Goal: Task Accomplishment & Management: Use online tool/utility

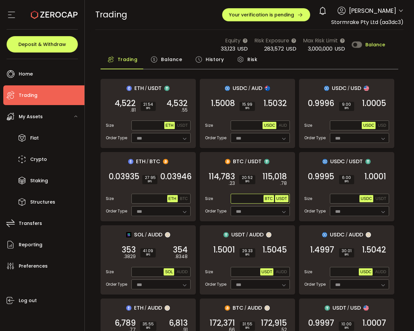
click at [282, 197] on span "USDT" at bounding box center [281, 199] width 11 height 5
click at [238, 196] on input "text" at bounding box center [248, 199] width 32 height 7
paste input "*********"
type input "*********"
click at [280, 180] on em ".20" at bounding box center [283, 183] width 7 height 7
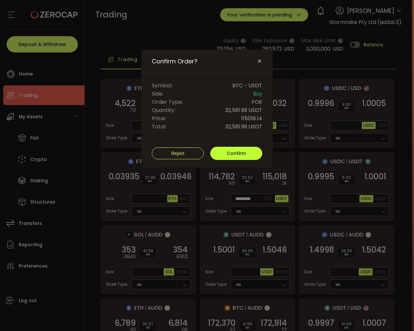
click at [254, 153] on button "Confirm" at bounding box center [236, 153] width 52 height 13
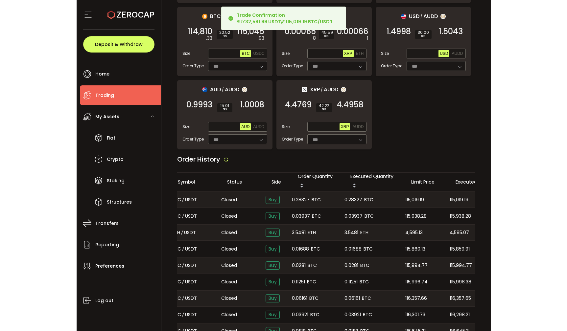
scroll to position [0, 70]
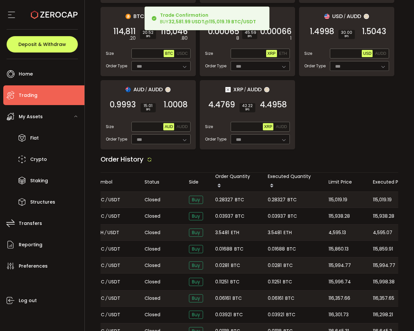
click at [338, 196] on span "115,019.19" at bounding box center [338, 200] width 19 height 8
click at [387, 194] on div "115,019.19" at bounding box center [390, 200] width 44 height 16
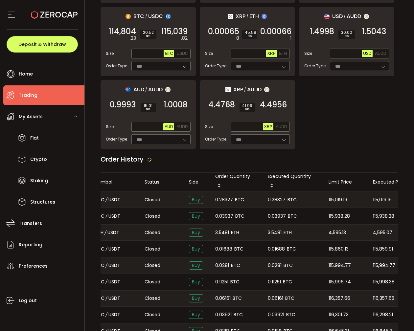
click at [386, 196] on span "115,019.19" at bounding box center [382, 200] width 19 height 8
copy span "115,019.19"
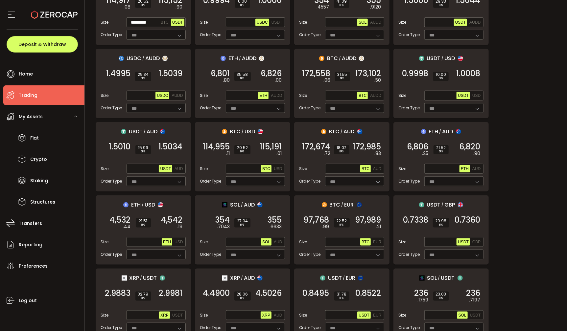
scroll to position [0, 0]
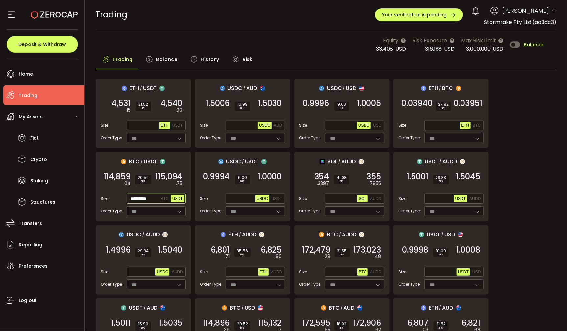
click at [177, 197] on span "USDT" at bounding box center [177, 199] width 11 height 5
click at [139, 198] on input "text" at bounding box center [144, 199] width 32 height 7
paste input "********"
type input "********"
click at [179, 174] on span "115,094" at bounding box center [169, 177] width 27 height 7
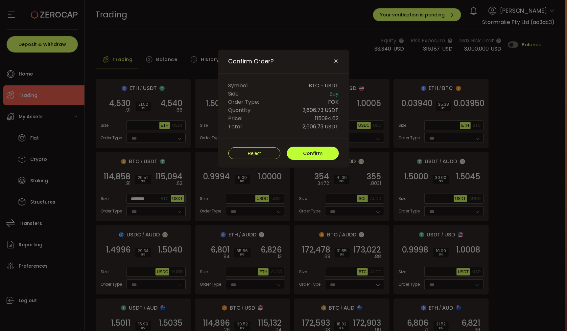
click at [305, 155] on button "Confirm" at bounding box center [313, 153] width 52 height 13
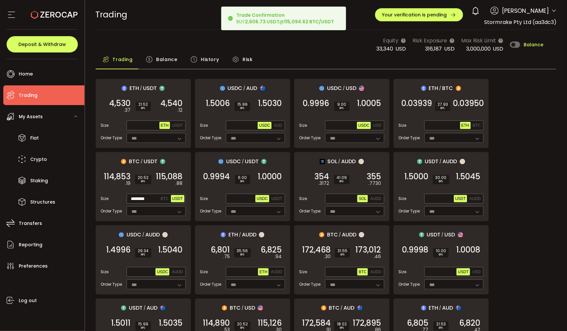
scroll to position [550, 0]
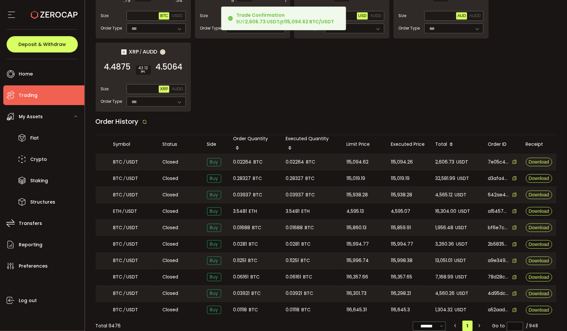
click at [397, 158] on span "115,094.26" at bounding box center [402, 162] width 22 height 8
copy span "115,094.26"
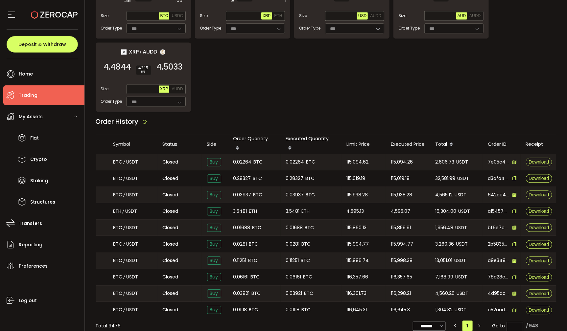
scroll to position [0, 0]
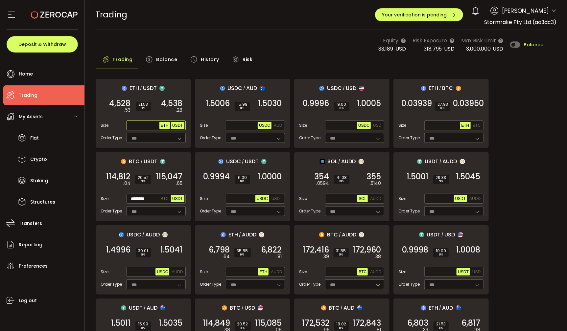
click at [179, 122] on button "USDT" at bounding box center [177, 125] width 13 height 7
click at [132, 123] on input "text" at bounding box center [144, 125] width 32 height 7
paste input "********"
type input "********"
click at [176, 107] on em ".68" at bounding box center [179, 110] width 7 height 7
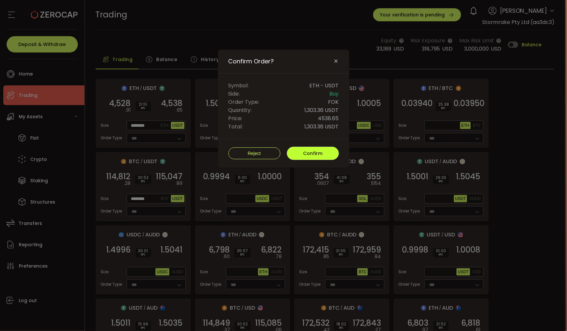
click at [302, 155] on button "Confirm" at bounding box center [313, 153] width 52 height 13
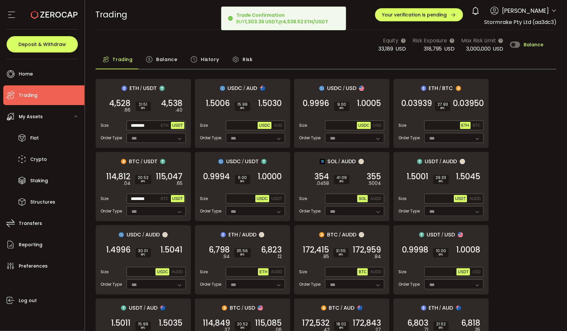
scroll to position [550, 0]
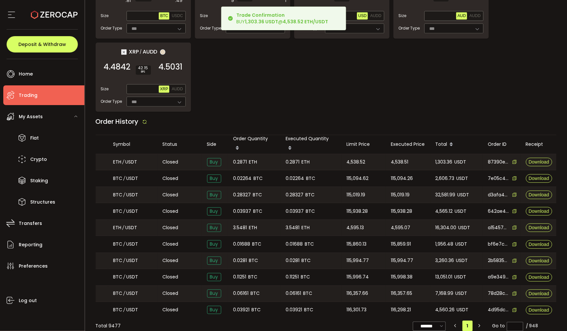
click at [397, 154] on div "4,538.51" at bounding box center [408, 162] width 44 height 16
copy span "4,538.51"
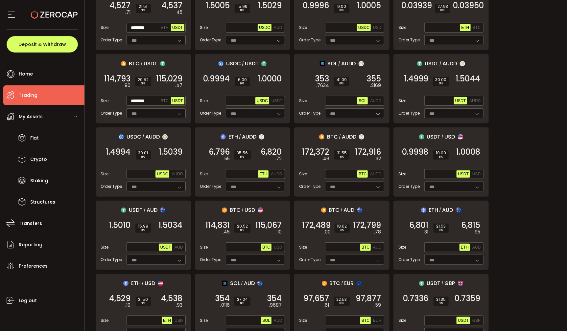
scroll to position [0, 0]
